Goal: Task Accomplishment & Management: Use online tool/utility

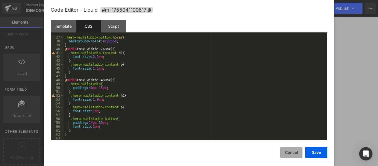
click at [294, 153] on button "Cancel" at bounding box center [292, 152] width 22 height 11
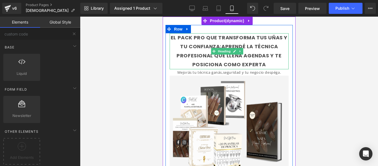
click at [263, 65] on font "EL PACK PRO QUE TRANSFORMA TUS UÑAS Y TU CONFIANZA:APRENDÉ LA TÉCNICA PROFESION…" at bounding box center [229, 51] width 117 height 34
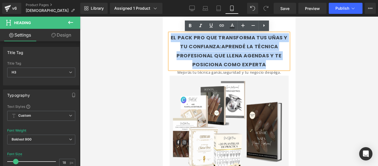
drag, startPoint x: 271, startPoint y: 67, endPoint x: 170, endPoint y: 36, distance: 105.9
click at [170, 36] on div "EL PACK PRO QUE TRANSFORMA TUS UÑAS Y TU CONFIANZA:APRENDÉ LA TÉCNICA PROFESION…" at bounding box center [229, 51] width 119 height 36
paste div
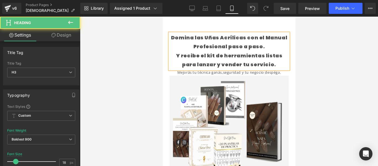
drag, startPoint x: 262, startPoint y: 46, endPoint x: 169, endPoint y: 37, distance: 93.5
click at [170, 37] on div "Domina las Uñas Acrílicas con el Manual Profesional paso a paso. Y recibe el k…" at bounding box center [229, 51] width 119 height 36
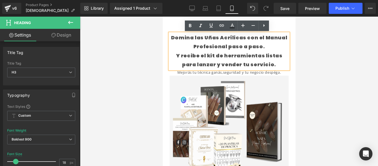
click at [266, 48] on div "Domina las Uñas Acrílicas con el Manual Profesional paso a paso. Y recibe el k…" at bounding box center [229, 51] width 119 height 36
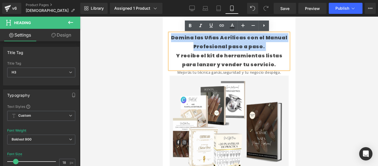
drag, startPoint x: 266, startPoint y: 48, endPoint x: 176, endPoint y: 37, distance: 90.4
click at [176, 37] on div "Domina las Uñas Acrílicas con el Manual Profesional paso a paso. Y recibe el k…" at bounding box center [229, 51] width 119 height 36
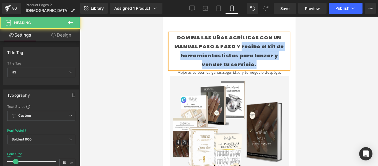
drag, startPoint x: 245, startPoint y: 66, endPoint x: 240, endPoint y: 44, distance: 22.3
click at [240, 44] on div "DOMINA LAS UÑAS ACRÍLICAS CON UN MANUAL PASO A PASO Y recibe el kit de herramie…" at bounding box center [229, 51] width 119 height 36
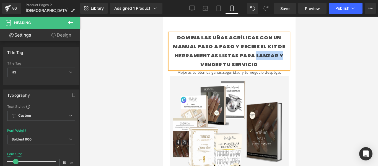
drag, startPoint x: 279, startPoint y: 56, endPoint x: 253, endPoint y: 57, distance: 26.0
click at [253, 57] on div "DOMINA LAS UÑAS ACRÍLICAS CON UN MANUAL PASO A PASO Y RECIBE EL KIT DE HERRAMIE…" at bounding box center [229, 51] width 119 height 36
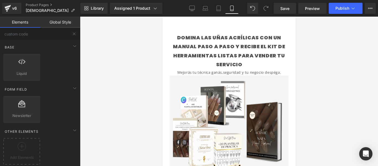
click at [297, 69] on div at bounding box center [229, 91] width 298 height 149
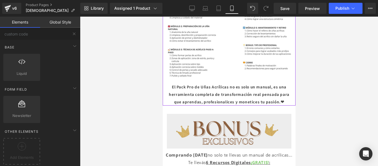
scroll to position [558, 0]
click at [244, 100] on p "El Pack Pro de Uñas Acrílicas no es solo un manual, es una herramienta completa…" at bounding box center [228, 94] width 127 height 22
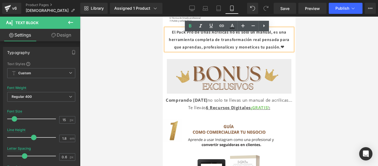
scroll to position [614, 0]
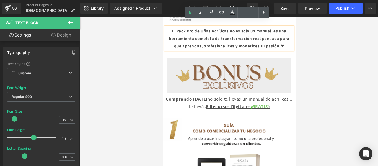
click at [315, 60] on div at bounding box center [229, 91] width 298 height 149
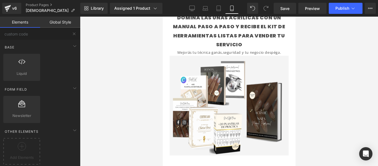
scroll to position [0, 0]
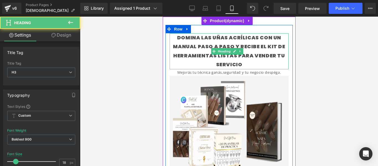
drag, startPoint x: 263, startPoint y: 45, endPoint x: 252, endPoint y: 45, distance: 11.4
click at [252, 45] on div "DOMINA LAS UÑAS ACRÍLICAS CON UN MANUAL PASO A PASO Y RECIBE EL KIT DE HERRAMIE…" at bounding box center [229, 51] width 119 height 36
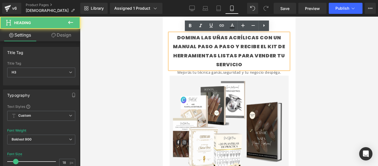
click at [264, 46] on div "DOMINA LAS UÑAS ACRÍLICAS CON UN MANUAL PASO A PASO Y RECIBE EL KIT DE HERRAMIE…" at bounding box center [229, 51] width 119 height 36
drag, startPoint x: 264, startPoint y: 46, endPoint x: 242, endPoint y: 46, distance: 21.3
click at [242, 46] on div "DOMINA LAS UÑAS ACRÍLICAS CON UN MANUAL PASO A PASO Y RECIBE EL KIT DE HERRAMIE…" at bounding box center [229, 51] width 119 height 36
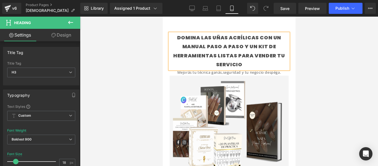
click at [307, 81] on div at bounding box center [229, 91] width 298 height 149
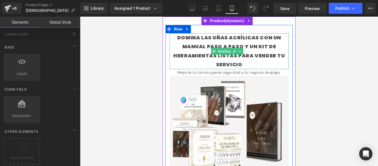
click at [253, 47] on div "DOMINA LAS UÑAS ACRÍLICAS CON UN MANUAL PASO A PASO Y UN KIT DE HERRAMIENTAS LI…" at bounding box center [229, 51] width 119 height 36
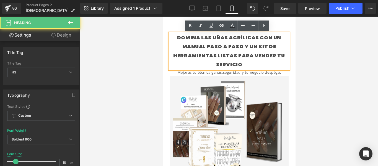
click at [175, 36] on div "DOMINA LAS UÑAS ACRÍLICAS CON UN MANUAL PASO A PASO Y UN KIT DE HERRAMIENTAS LI…" at bounding box center [229, 51] width 119 height 36
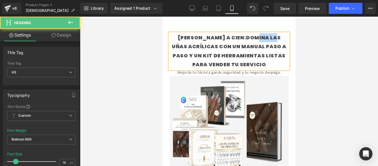
drag, startPoint x: 274, startPoint y: 37, endPoint x: 255, endPoint y: 39, distance: 19.7
click at [255, 39] on div "[PERSON_NAME] A CIEN:DOMINA LAS UÑAS ACRÍLICAS CON UN MANUAL PASO A PASO Y UN K…" at bounding box center [229, 51] width 119 height 36
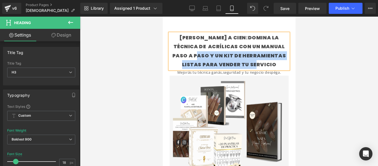
drag, startPoint x: 177, startPoint y: 56, endPoint x: 255, endPoint y: 65, distance: 78.6
click at [255, 65] on div "[PERSON_NAME] A CIEN:DOMINA LA TÉCNICA DE ACRÍLICAS CON UN MANUAL PASO A PASO Y…" at bounding box center [229, 51] width 119 height 36
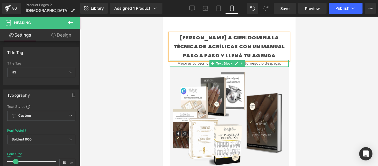
click at [253, 63] on font "Mejorás tu técnica ganás,seguridad y tu negocio despéga." at bounding box center [229, 63] width 104 height 5
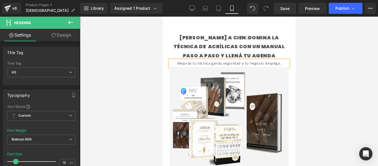
click at [253, 63] on font "Mejorás tu técnica ganás,seguridad y tu negocio despéga." at bounding box center [229, 63] width 104 height 5
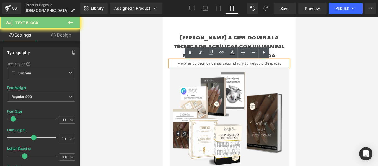
click at [253, 63] on font "Mejorás tu técnica ganás,seguridad y tu negocio despéga." at bounding box center [229, 63] width 104 height 5
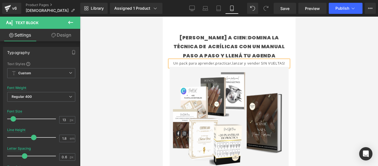
click at [310, 90] on div at bounding box center [229, 91] width 298 height 149
click at [299, 79] on div at bounding box center [229, 91] width 298 height 149
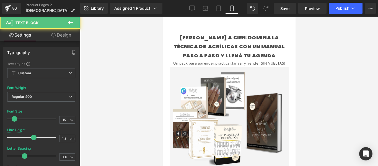
drag, startPoint x: 212, startPoint y: 134, endPoint x: 170, endPoint y: 34, distance: 108.3
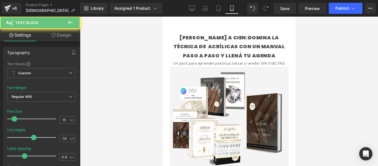
click at [72, 22] on icon at bounding box center [70, 22] width 5 height 3
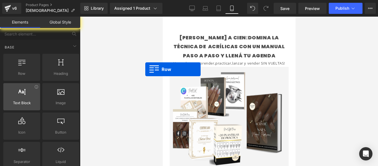
drag, startPoint x: 24, startPoint y: 68, endPoint x: 8, endPoint y: 89, distance: 26.0
click at [8, 89] on div "Row rows, columns, layouts, div Heading headings, titles, h1,h2,h3,h4,h5,h6 Tex…" at bounding box center [41, 111] width 78 height 117
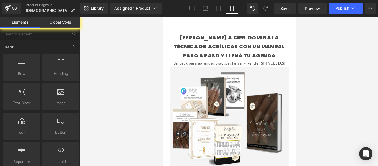
click at [153, 70] on div at bounding box center [229, 91] width 298 height 149
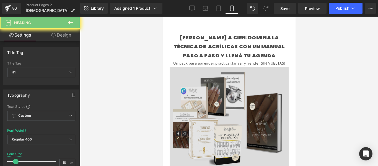
click at [252, 50] on div "[PERSON_NAME] A CIEN:DOMINA LA TÉCNICA DE ACRÍLICAS CON UN MANUAL PASO A PASO Y…" at bounding box center [229, 46] width 119 height 27
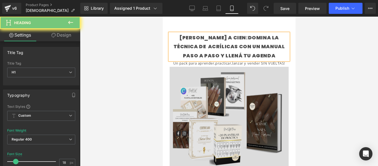
click at [204, 93] on img at bounding box center [229, 117] width 119 height 100
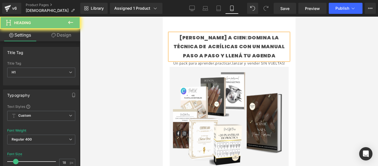
click at [228, 30] on div "[PERSON_NAME] A CIEN:DOMINA LA TÉCNICA DE ACRÍLICAS CON UN MANUAL PASO A PASO Y…" at bounding box center [228, 97] width 127 height 144
drag, startPoint x: 258, startPoint y: 54, endPoint x: 413, endPoint y: 40, distance: 156.0
click at [258, 54] on div "[PERSON_NAME] A CIEN:DOMINA LA TÉCNICA DE ACRÍLICAS CON UN MANUAL PASO A PASO Y…" at bounding box center [229, 46] width 119 height 27
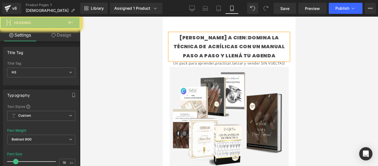
click at [317, 51] on div at bounding box center [229, 91] width 298 height 149
click at [285, 9] on span "Save" at bounding box center [285, 9] width 9 height 6
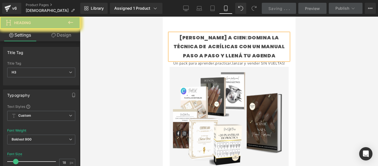
drag, startPoint x: 312, startPoint y: 59, endPoint x: 111, endPoint y: 50, distance: 201.8
click at [312, 59] on div at bounding box center [229, 91] width 298 height 149
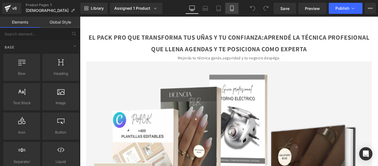
click at [230, 10] on icon at bounding box center [232, 9] width 6 height 6
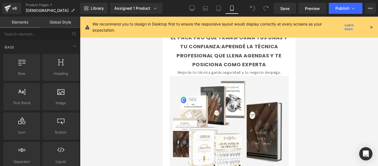
click at [301, 68] on div at bounding box center [229, 91] width 298 height 149
click at [373, 25] on icon at bounding box center [371, 27] width 5 height 5
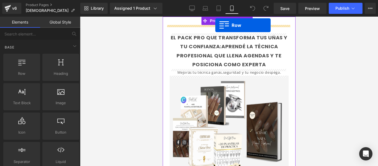
drag, startPoint x: 195, startPoint y: 83, endPoint x: 215, endPoint y: 25, distance: 61.6
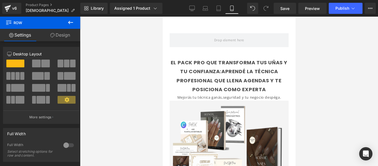
click at [71, 23] on icon at bounding box center [70, 22] width 5 height 3
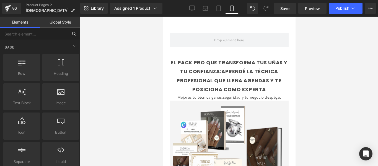
click at [41, 35] on input "text" at bounding box center [34, 34] width 68 height 12
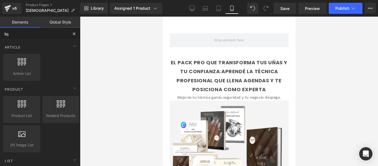
type input "liqu"
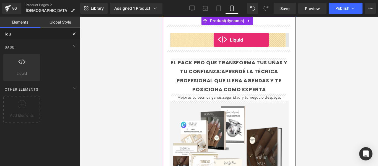
drag, startPoint x: 178, startPoint y: 87, endPoint x: 214, endPoint y: 40, distance: 58.9
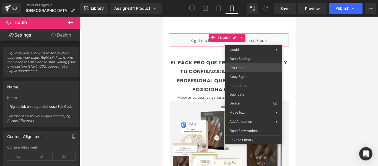
click at [248, 0] on div "Liquid You are previewing how the will restyle your page. You can not edit Elem…" at bounding box center [189, 0] width 378 height 0
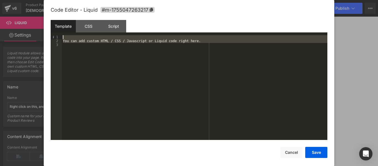
drag, startPoint x: 112, startPoint y: 62, endPoint x: 65, endPoint y: 35, distance: 53.6
click at [65, 35] on div "Template CSS Script Data 1 2 3 You can add custom HTML / CSS / Javascript or Li…" at bounding box center [189, 80] width 277 height 120
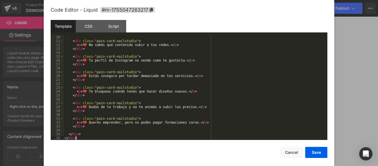
scroll to position [35, 0]
click at [90, 26] on div "CSS" at bounding box center [88, 26] width 25 height 12
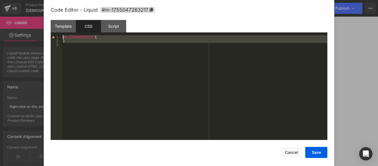
drag, startPoint x: 118, startPoint y: 78, endPoint x: 44, endPoint y: 25, distance: 90.3
click at [44, 25] on div "Code Editor - Liquid #m-1755047263217 Template CSS Script Data 10 11 12 13 14 1…" at bounding box center [189, 83] width 291 height 166
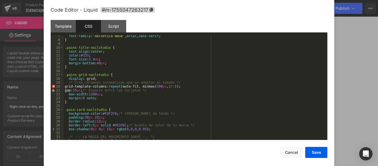
scroll to position [0, 0]
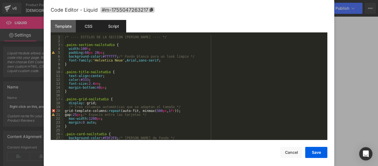
click at [119, 26] on div "Script" at bounding box center [113, 26] width 25 height 12
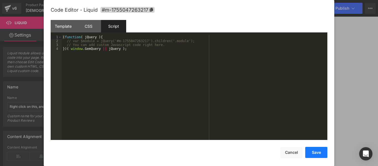
click at [320, 152] on button "Save" at bounding box center [317, 152] width 22 height 11
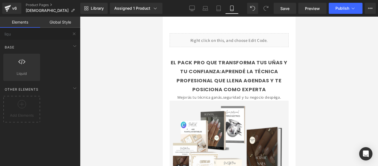
click at [297, 61] on div at bounding box center [229, 91] width 298 height 149
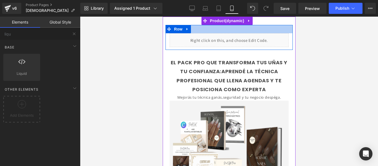
click at [272, 30] on div at bounding box center [228, 29] width 127 height 8
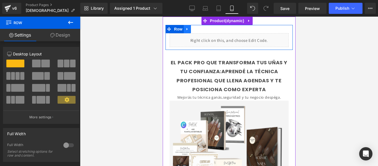
click at [188, 29] on icon at bounding box center [187, 29] width 4 height 4
click at [202, 30] on icon at bounding box center [202, 29] width 4 height 4
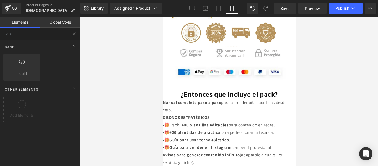
scroll to position [1673, 0]
